Goal: Transaction & Acquisition: Purchase product/service

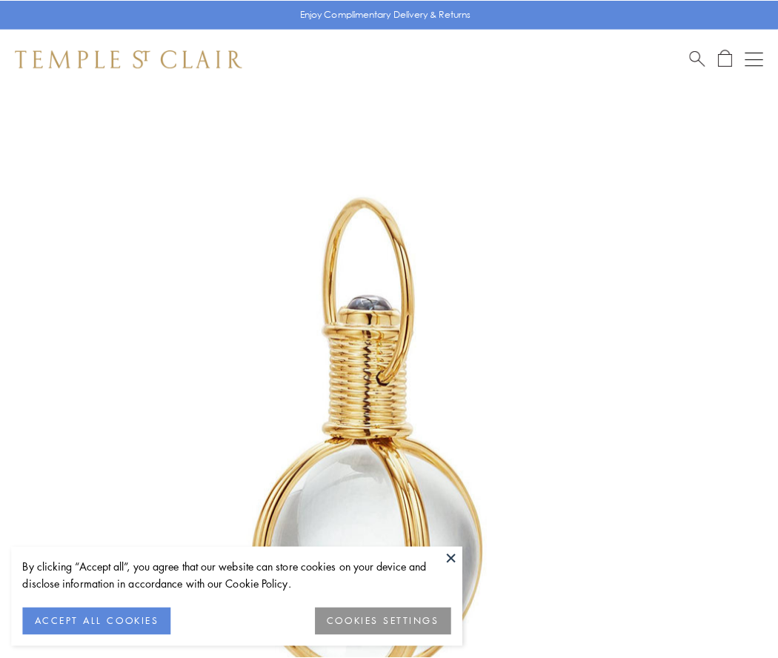
scroll to position [387, 0]
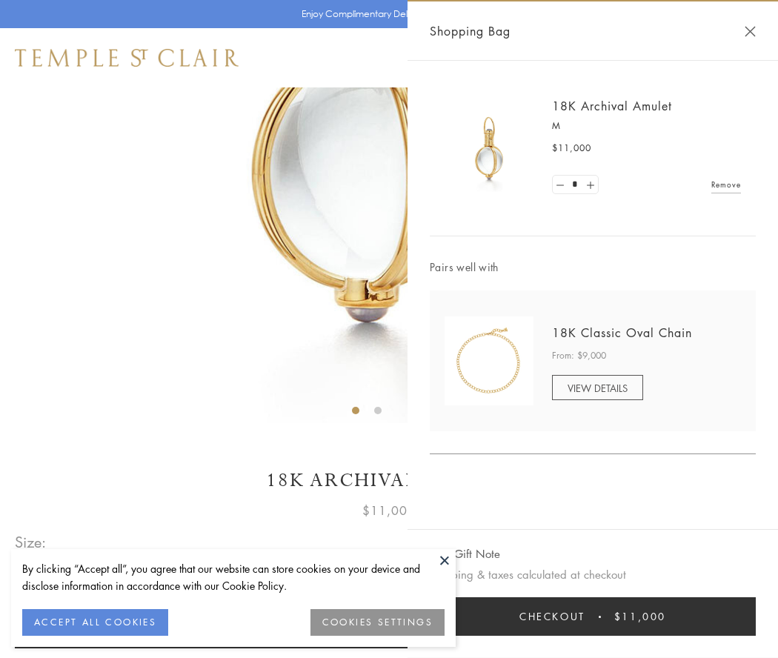
click at [593, 617] on button "Checkout $11,000" at bounding box center [593, 616] width 326 height 39
